Goal: Task Accomplishment & Management: Use online tool/utility

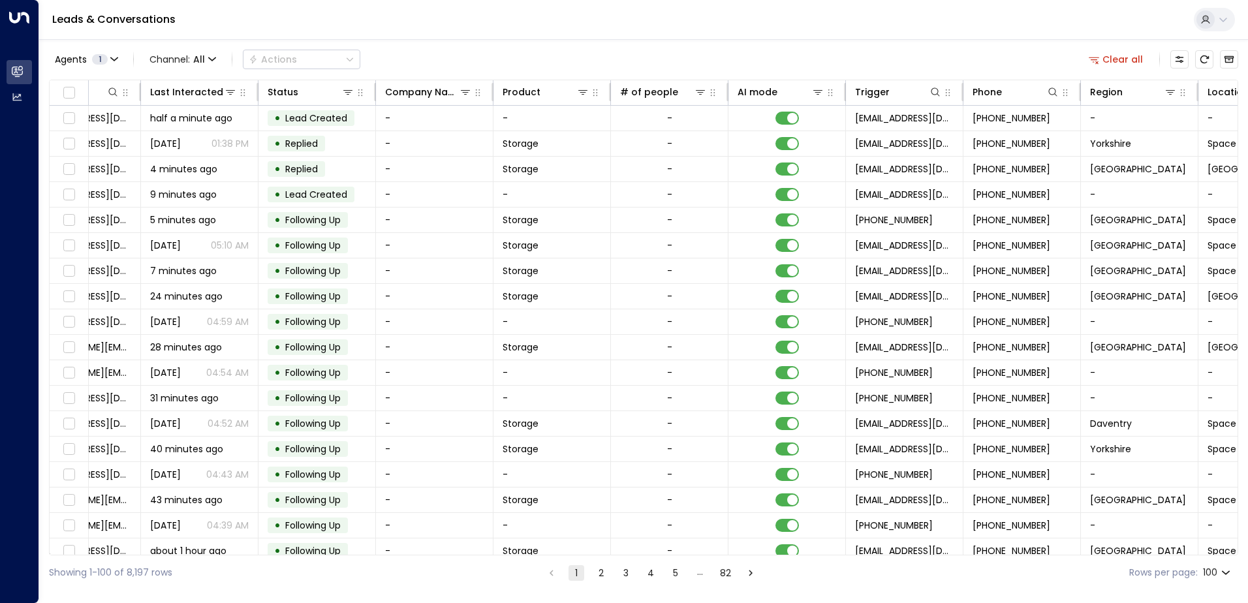
scroll to position [0, 266]
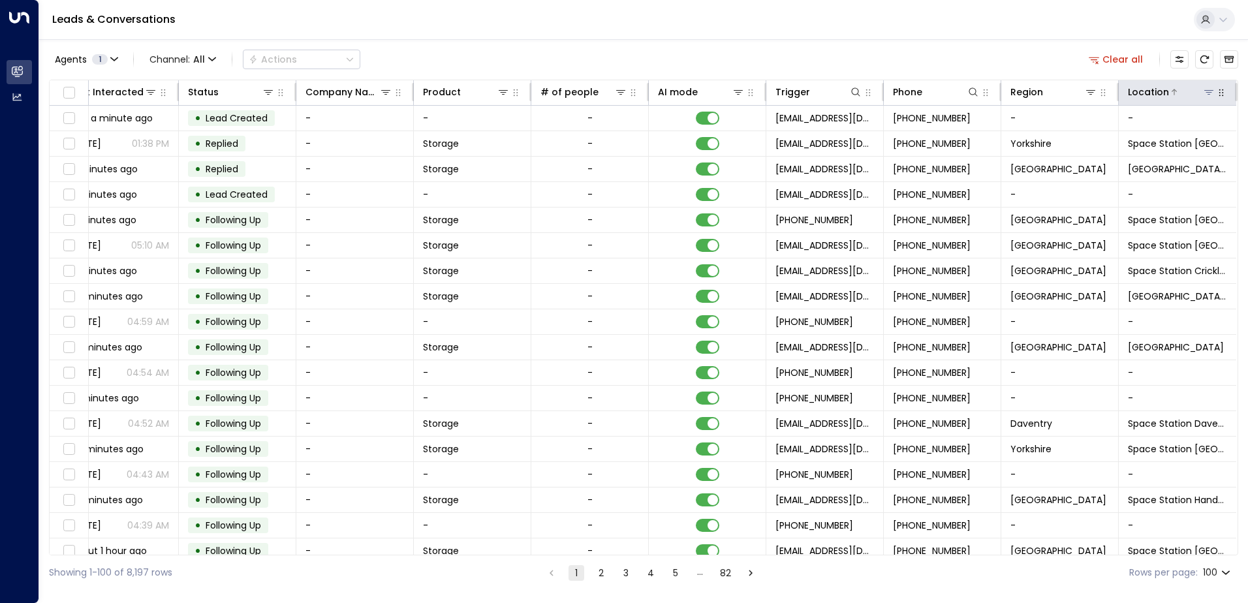
click at [1208, 96] on icon at bounding box center [1209, 92] width 10 height 10
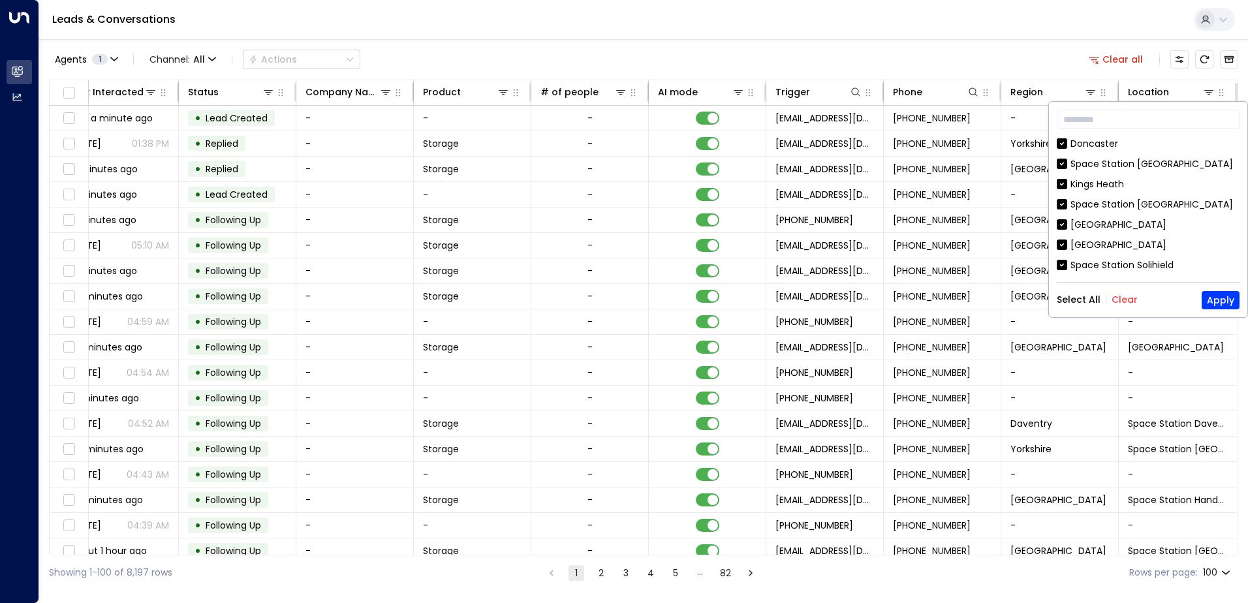
click at [1125, 302] on button "Clear" at bounding box center [1125, 299] width 26 height 10
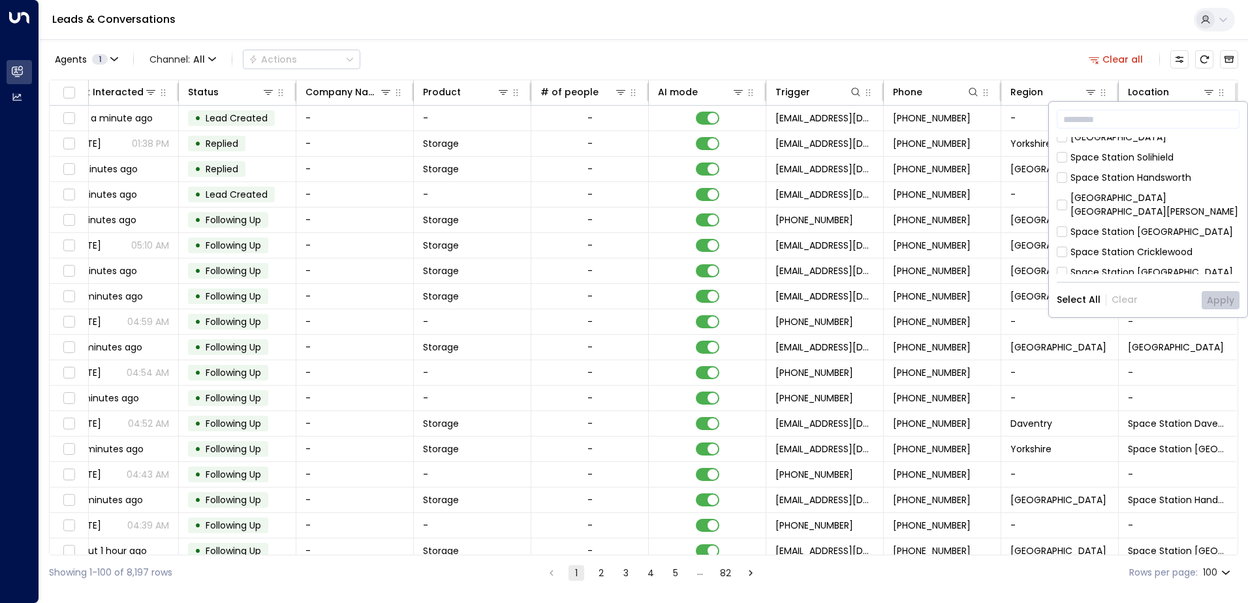
scroll to position [131, 0]
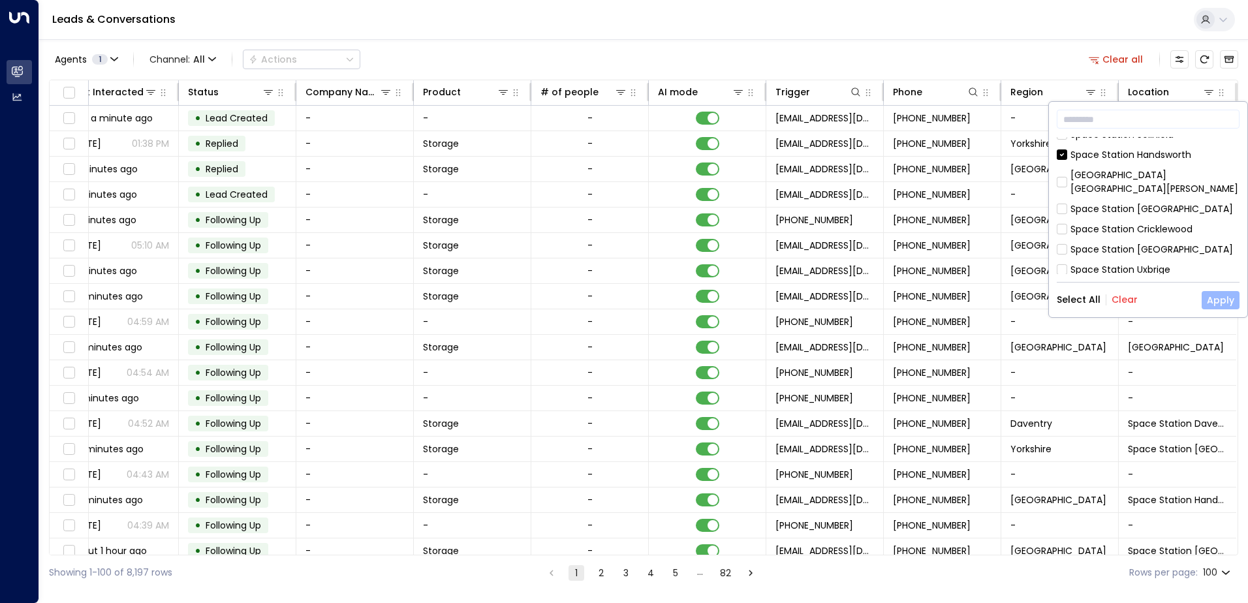
click at [1222, 300] on button "Apply" at bounding box center [1221, 300] width 38 height 18
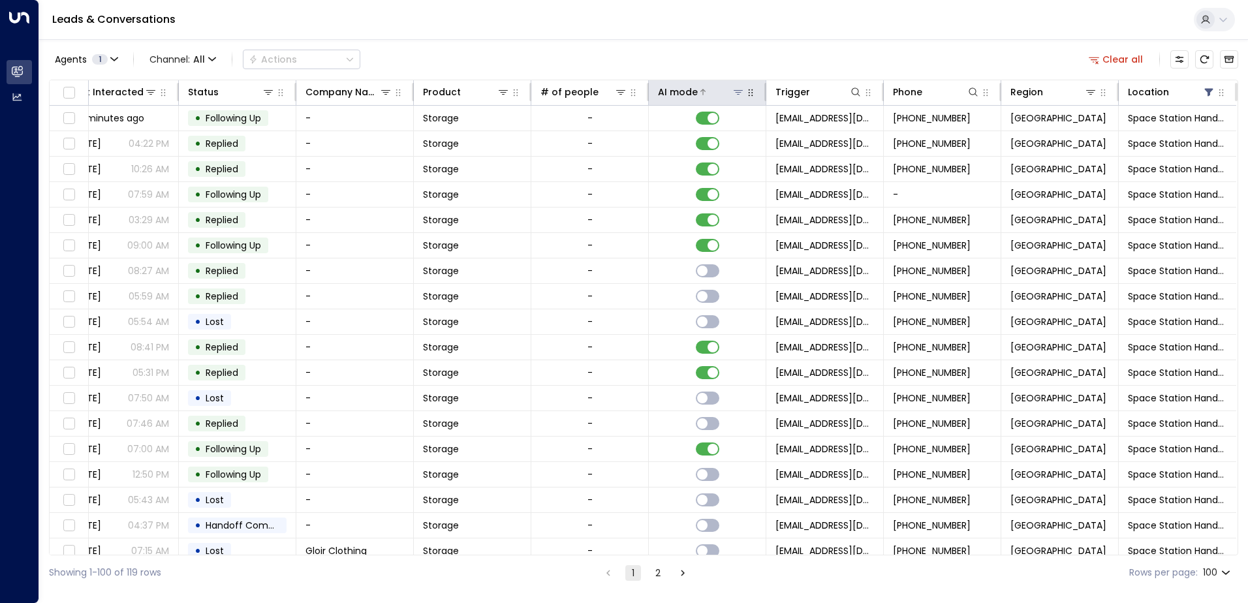
click at [710, 91] on div at bounding box center [721, 92] width 47 height 13
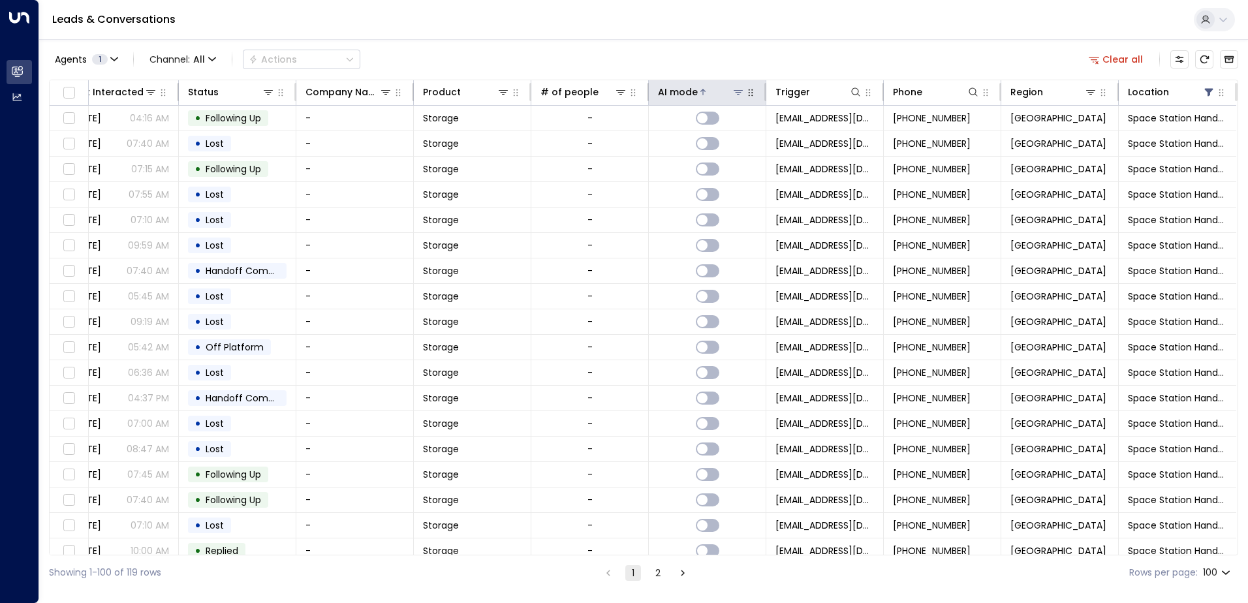
click at [710, 92] on div at bounding box center [721, 92] width 47 height 13
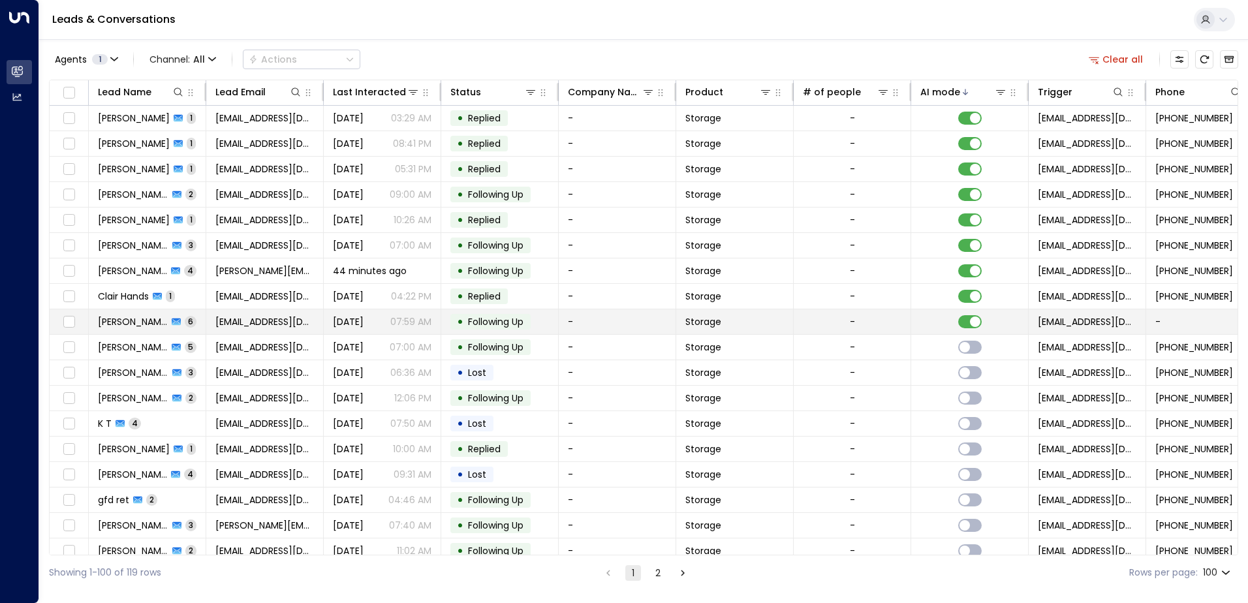
click at [201, 319] on td "[PERSON_NAME] 6" at bounding box center [147, 321] width 117 height 25
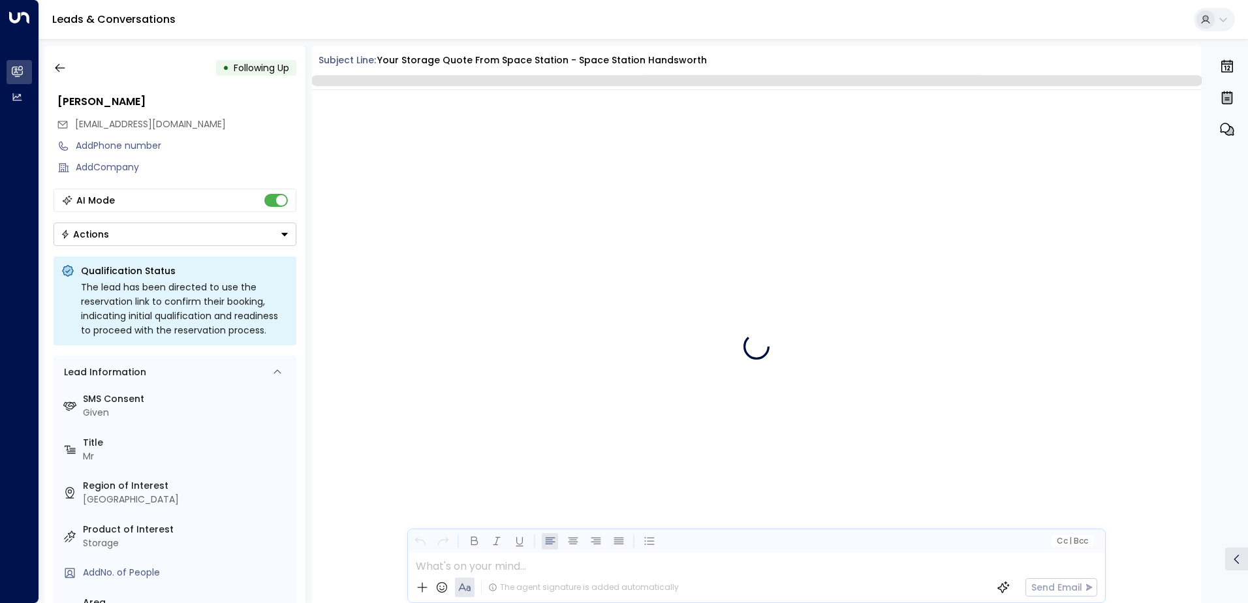
scroll to position [2868, 0]
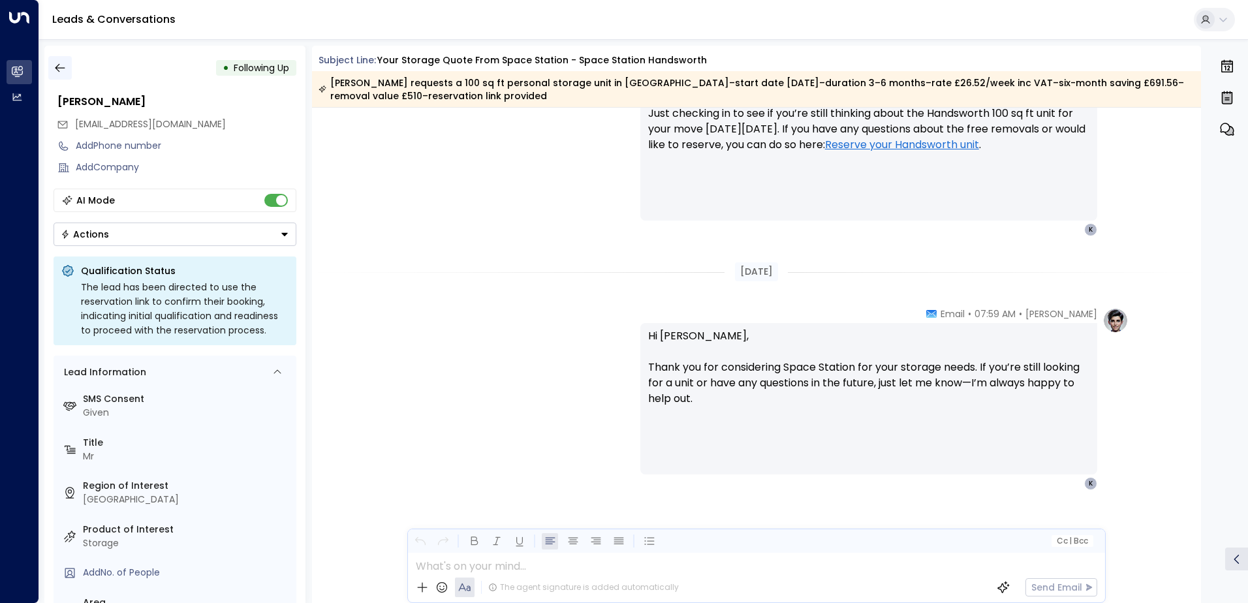
click at [63, 70] on icon "button" at bounding box center [60, 67] width 13 height 13
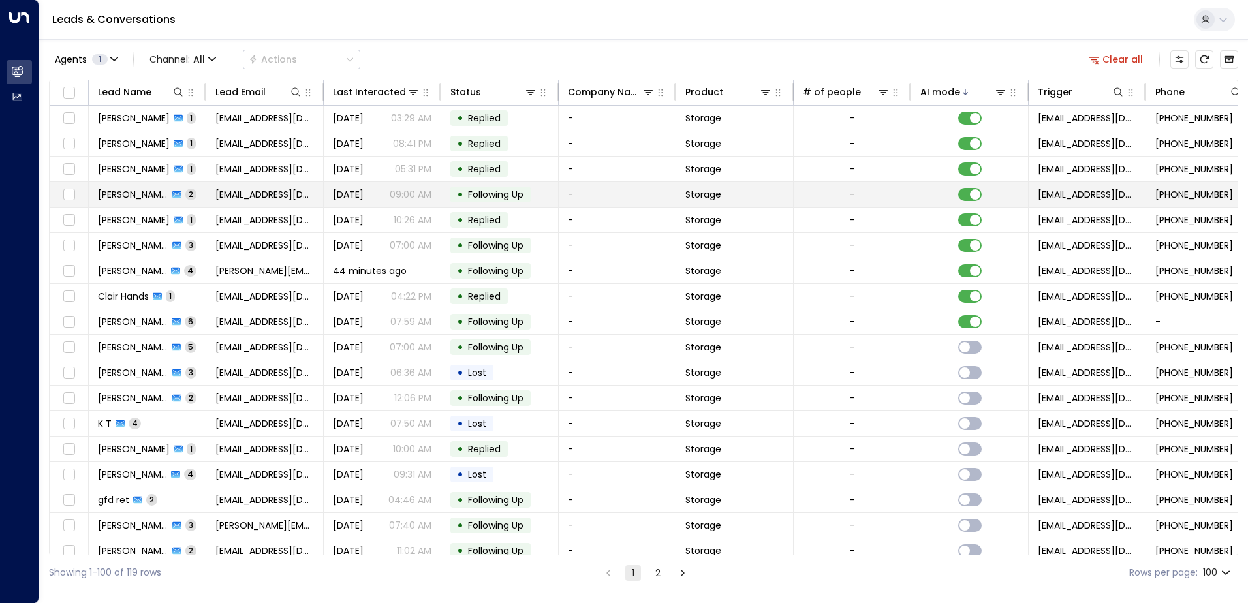
click at [191, 193] on td "[PERSON_NAME] 2" at bounding box center [147, 194] width 117 height 25
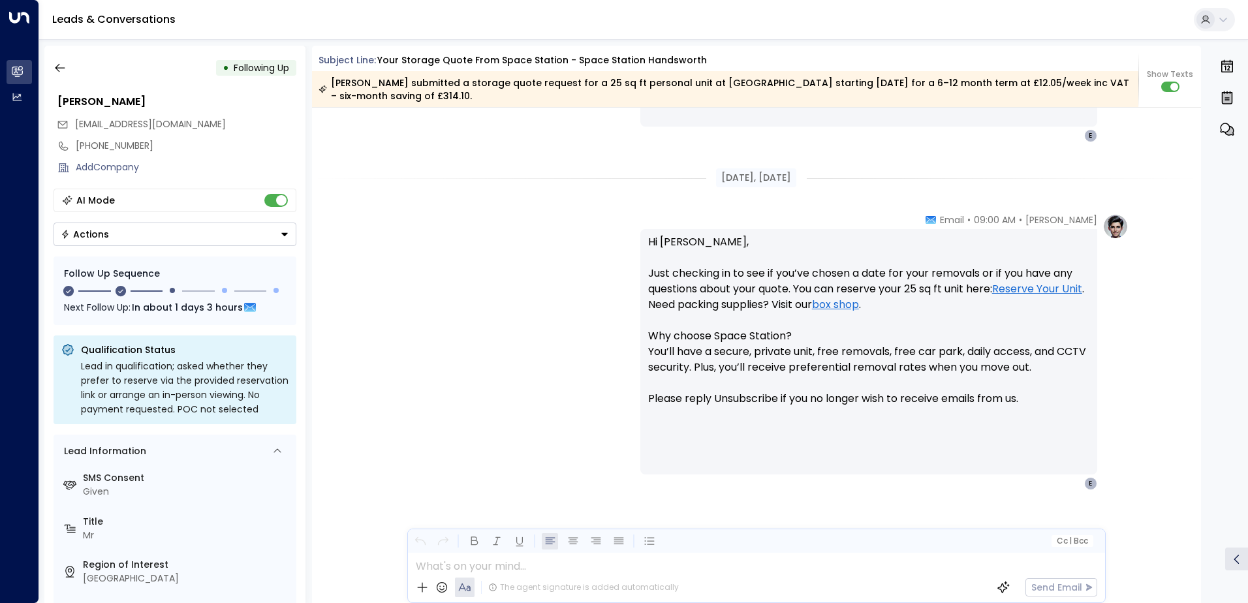
scroll to position [1001, 0]
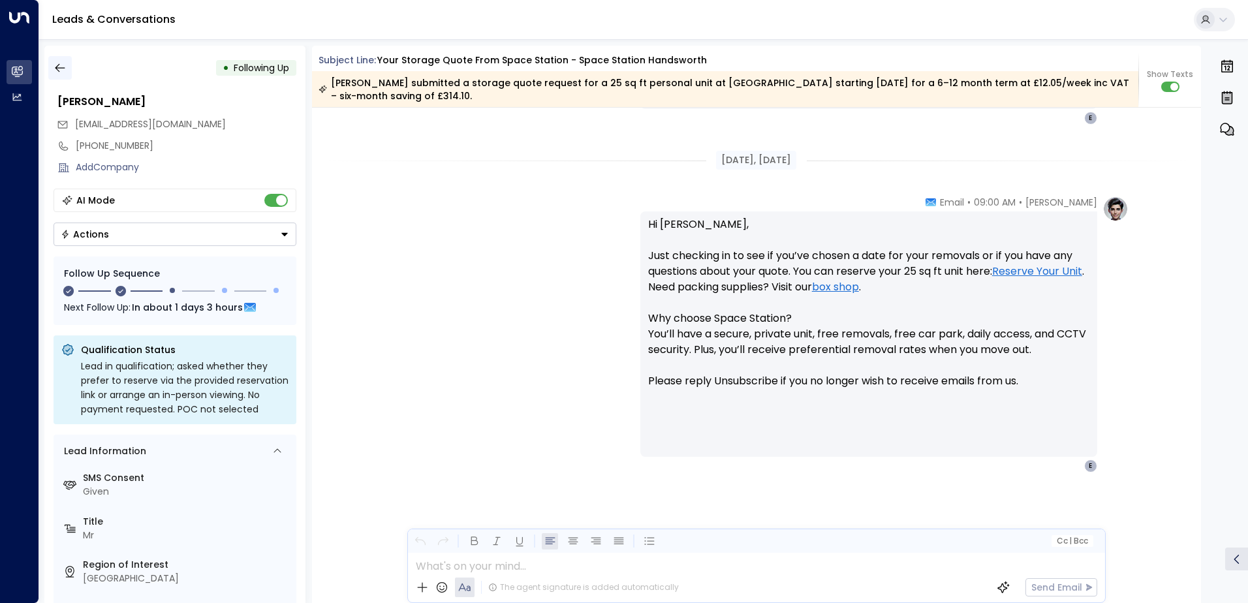
click at [65, 65] on icon "button" at bounding box center [60, 67] width 13 height 13
